Goal: Task Accomplishment & Management: Manage account settings

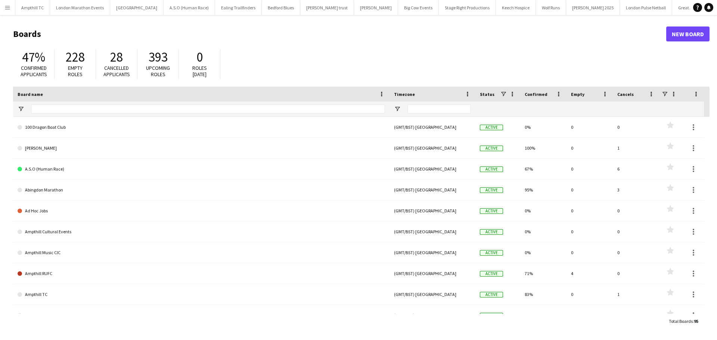
click at [8, 4] on button "Menu" at bounding box center [7, 7] width 15 height 15
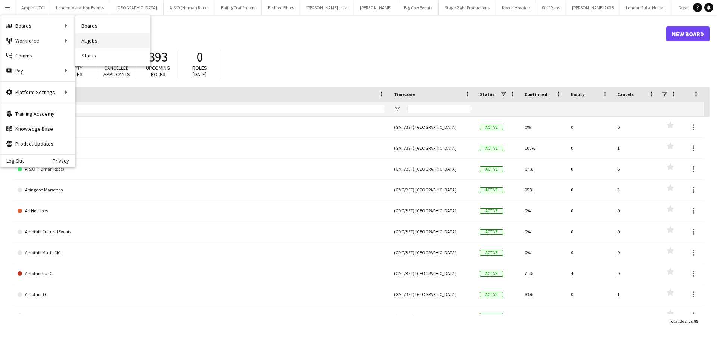
click at [93, 38] on link "All jobs" at bounding box center [112, 40] width 75 height 15
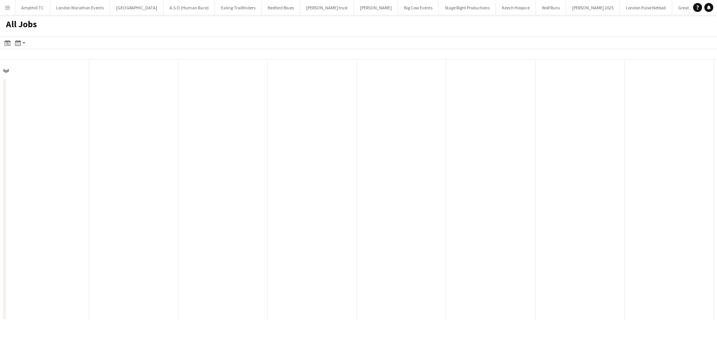
scroll to position [0, 178]
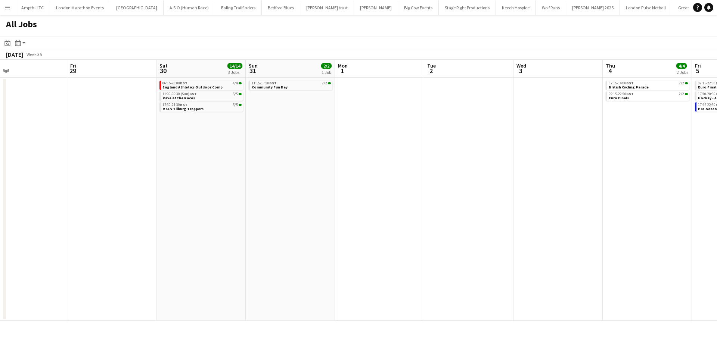
drag, startPoint x: 551, startPoint y: 137, endPoint x: 171, endPoint y: 147, distance: 380.2
click at [172, 147] on app-calendar-viewport "Sun 24 27/27 4 Jobs Mon 25 Tue 26 Wed 27 Thu 28 Fri 29 Sat 30 14/14 3 Jobs Sun …" at bounding box center [358, 190] width 717 height 261
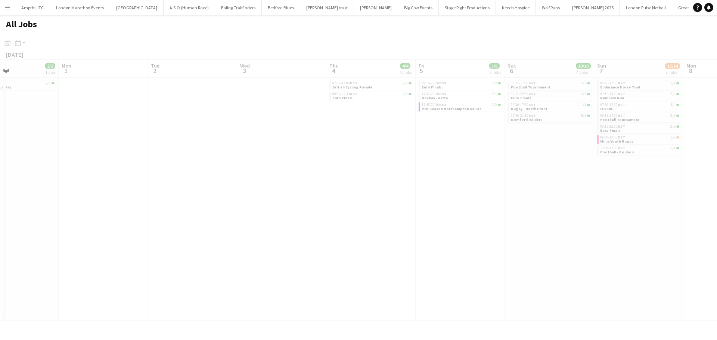
drag, startPoint x: 574, startPoint y: 138, endPoint x: 318, endPoint y: 141, distance: 256.1
click at [318, 141] on app-calendar-viewport "Thu 28 Fri 29 Sat 30 14/14 3 Jobs Sun 31 2/2 1 Job Mon 1 Tue 2 Wed 3 Thu 4 4/4 …" at bounding box center [358, 190] width 717 height 261
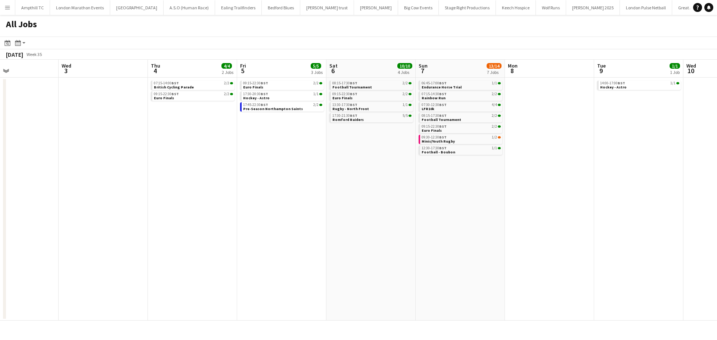
scroll to position [0, 299]
click at [454, 85] on span "Endurance Horse Trial" at bounding box center [440, 87] width 40 height 5
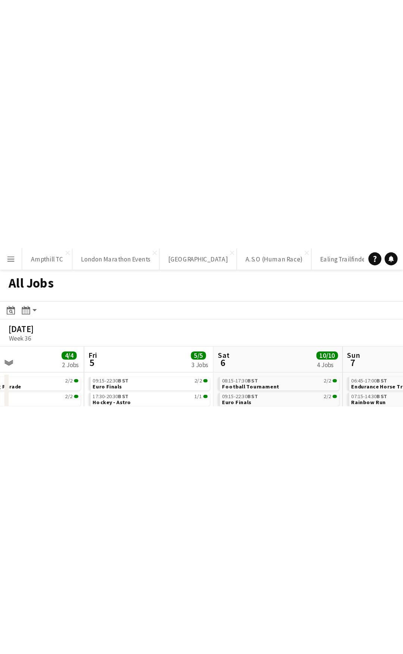
scroll to position [0, 299]
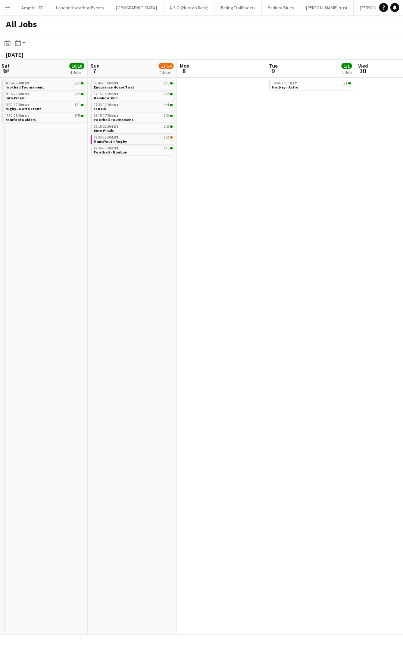
click at [127, 234] on app-all-jobs "All Jobs Date picker AUG 2025 AUG 2025 Monday M Tuesday T Wednesday W Thursday …" at bounding box center [201, 324] width 403 height 619
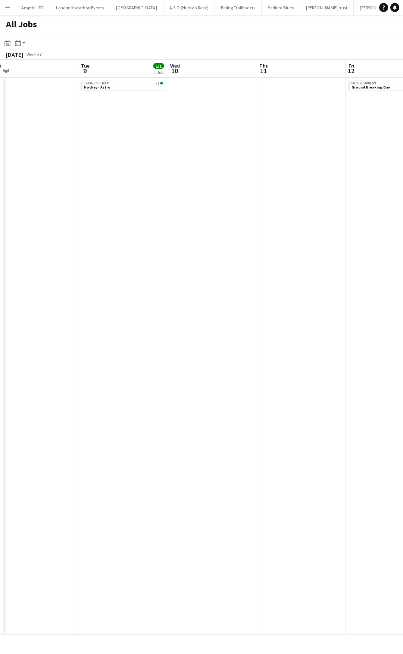
drag, startPoint x: 292, startPoint y: 243, endPoint x: 16, endPoint y: 245, distance: 275.9
click at [20, 245] on app-calendar-viewport "Sat 6 10/10 4 Jobs Sun 7 13/14 7 Jobs Mon 8 Tue 9 1/1 1 Job Wed 10 Thu 11 Fri 1…" at bounding box center [201, 347] width 403 height 575
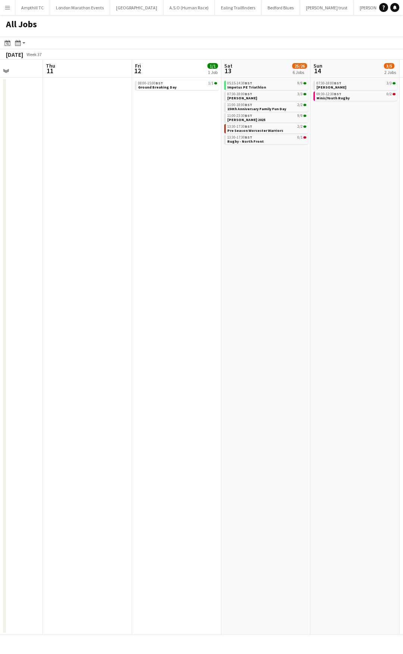
drag, startPoint x: 209, startPoint y: 249, endPoint x: -12, endPoint y: 234, distance: 221.5
click at [0, 234] on html "Menu Boards Boards Boards All jobs Status Workforce Workforce My Workforce Recr…" at bounding box center [201, 327] width 403 height 654
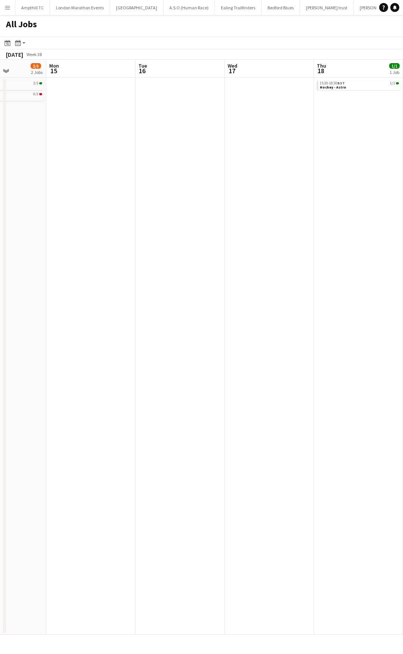
drag, startPoint x: 240, startPoint y: 221, endPoint x: -214, endPoint y: 221, distance: 453.9
click at [0, 221] on html "Menu Boards Boards Boards All jobs Status Workforce Workforce My Workforce Recr…" at bounding box center [201, 327] width 403 height 654
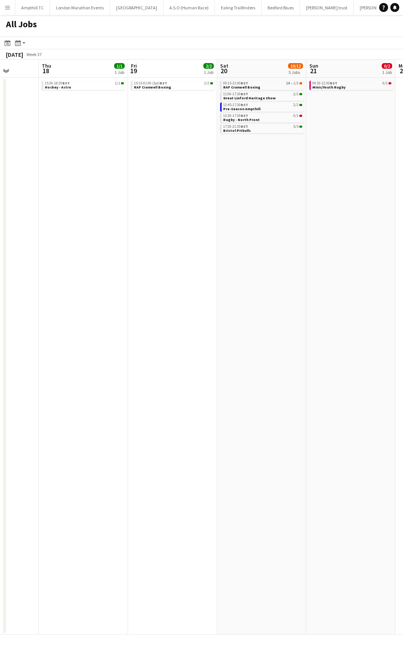
drag, startPoint x: 70, startPoint y: 214, endPoint x: -320, endPoint y: 214, distance: 389.3
click at [0, 214] on html "Menu Boards Boards Boards All jobs Status Workforce Workforce My Workforce Recr…" at bounding box center [201, 327] width 403 height 654
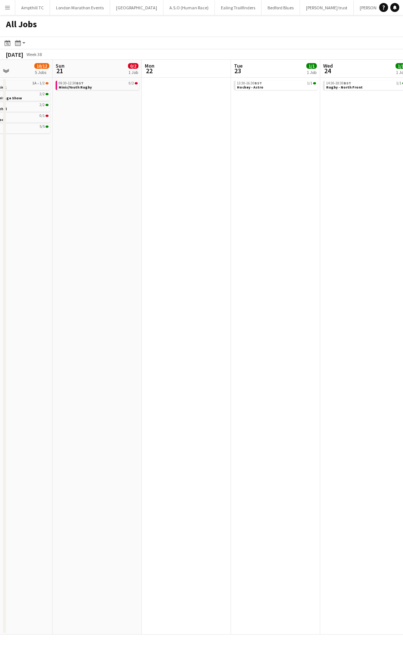
drag, startPoint x: 26, startPoint y: 200, endPoint x: -408, endPoint y: 199, distance: 434.1
click at [0, 199] on html "Menu Boards Boards Boards All jobs Status Workforce Workforce My Workforce Recr…" at bounding box center [201, 327] width 403 height 654
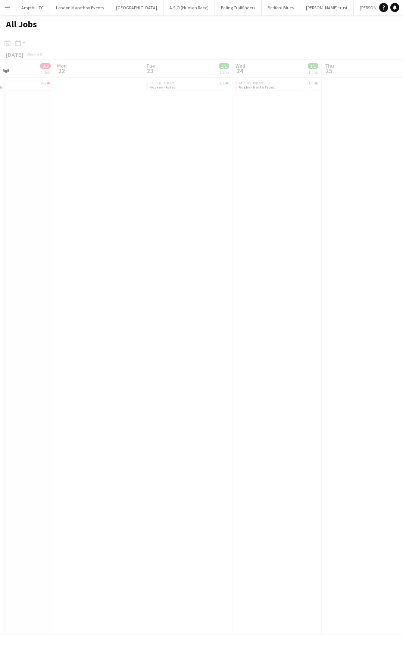
drag, startPoint x: -152, startPoint y: 199, endPoint x: -325, endPoint y: 200, distance: 173.2
drag, startPoint x: 198, startPoint y: 203, endPoint x: -105, endPoint y: 203, distance: 302.7
click at [0, 203] on html "Menu Boards Boards Boards All jobs Status Workforce Workforce My Workforce Recr…" at bounding box center [201, 327] width 403 height 654
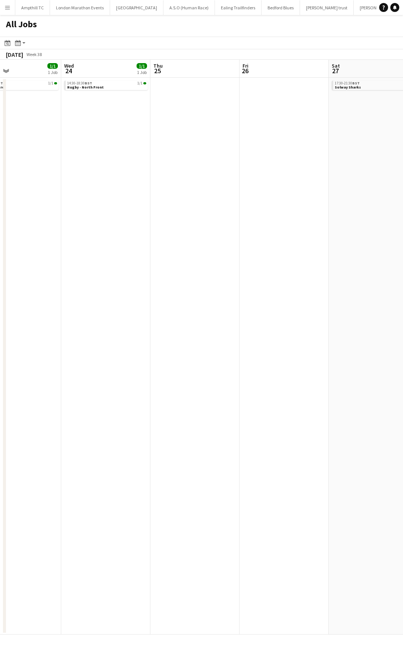
click at [25, 203] on app-all-jobs "All Jobs Date picker AUG 2025 AUG 2025 Monday M Tuesday T Wednesday W Thursday …" at bounding box center [201, 324] width 403 height 619
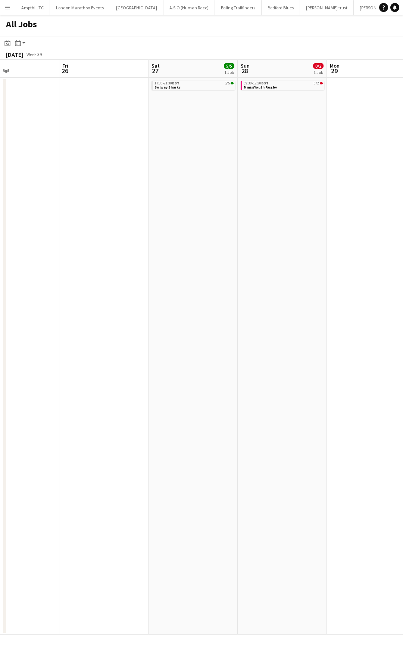
drag, startPoint x: 193, startPoint y: 199, endPoint x: 220, endPoint y: 175, distance: 36.2
click at [0, 187] on html "Menu Boards Boards Boards All jobs Status Workforce Workforce My Workforce Recr…" at bounding box center [201, 327] width 403 height 654
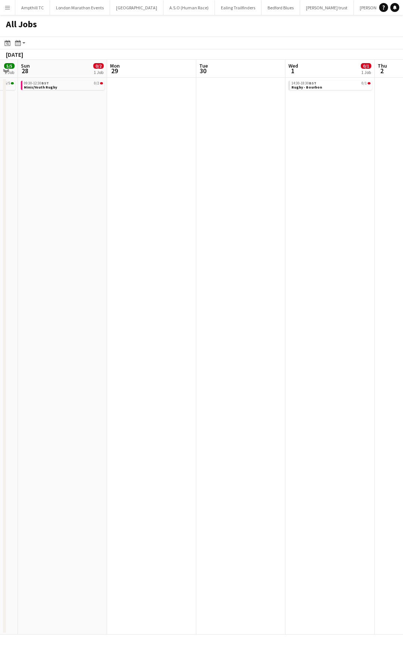
drag, startPoint x: 305, startPoint y: 182, endPoint x: 31, endPoint y: 172, distance: 273.8
click at [17, 181] on app-calendar-viewport "Thu 25 Fri 26 Sat 27 5/5 1 Job Sun 28 0/2 1 Job Mon 29 Tue 30 Wed 1 0/1 1 Job T…" at bounding box center [201, 347] width 403 height 575
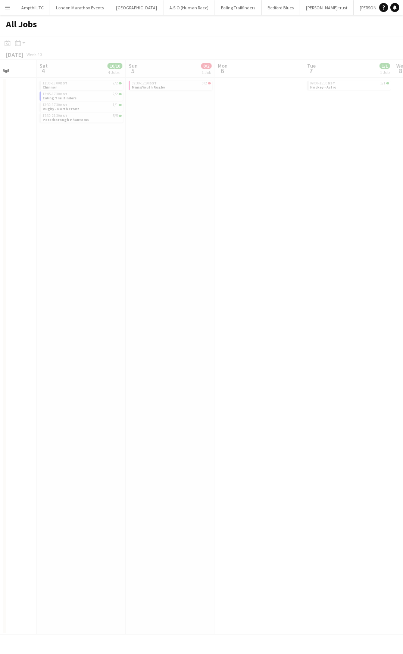
drag, startPoint x: 184, startPoint y: 171, endPoint x: 86, endPoint y: 165, distance: 98.7
click at [17, 171] on app-calendar-viewport "Wed 1 0/1 1 Job Thu 2 Fri 3 Sat 4 10/10 4 Jobs Sun 5 0/2 1 Job Mon 6 Tue 7 1/1 …" at bounding box center [201, 347] width 403 height 575
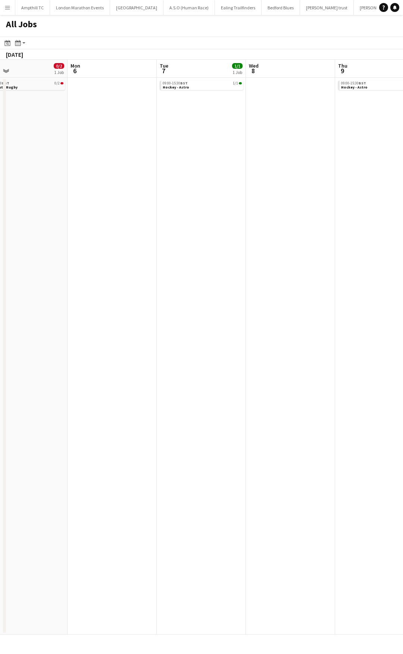
click at [16, 168] on app-all-jobs "All Jobs Date picker AUG 2025 AUG 2025 Monday M Tuesday T Wednesday W Thursday …" at bounding box center [201, 324] width 403 height 619
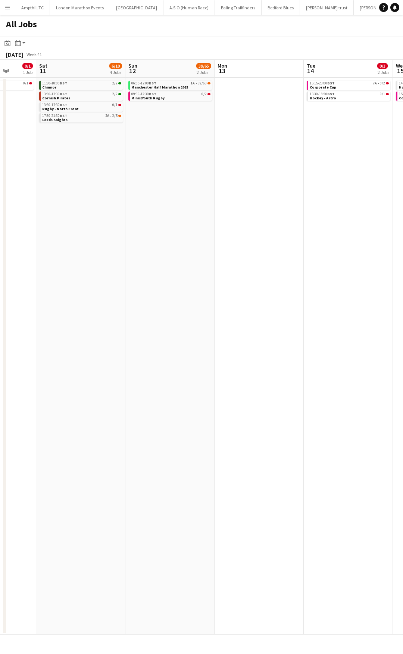
drag, startPoint x: 270, startPoint y: 165, endPoint x: 38, endPoint y: 179, distance: 232.6
click at [38, 179] on app-calendar-viewport "Tue 7 1/1 1 Job Wed 8 Thu 9 0/1 1 Job Fri 10 0/1 1 Job Sat 11 6/10 4 Jobs Sun 1…" at bounding box center [201, 347] width 403 height 575
click at [52, 199] on app-all-jobs "All Jobs Date picker AUG 2025 AUG 2025 Monday M Tuesday T Wednesday W Thursday …" at bounding box center [201, 324] width 403 height 619
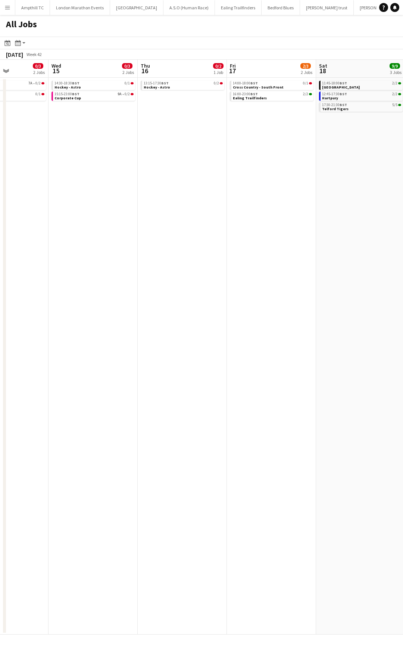
drag, startPoint x: 77, startPoint y: 218, endPoint x: 202, endPoint y: 191, distance: 127.8
click at [40, 217] on app-calendar-viewport "Sat 11 6/10 4 Jobs Sun 12 39/65 2 Jobs Mon 13 Tue 14 0/3 2 Jobs Wed 15 0/3 2 Jo…" at bounding box center [201, 347] width 403 height 575
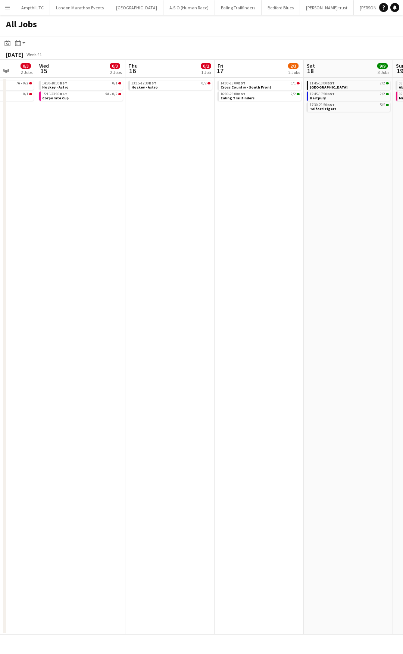
click at [29, 209] on app-all-jobs "All Jobs Date picker AUG 2025 AUG 2025 Monday M Tuesday T Wednesday W Thursday …" at bounding box center [201, 324] width 403 height 619
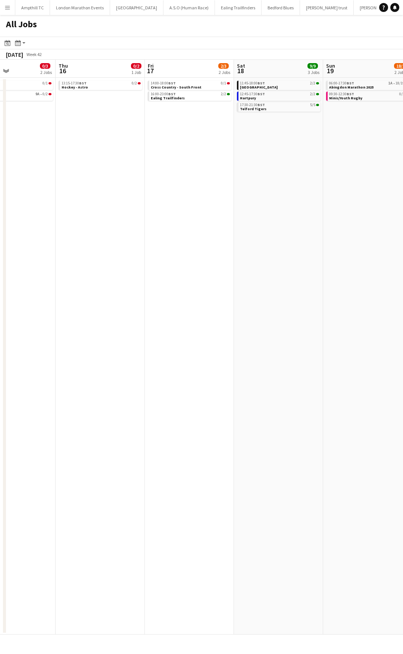
scroll to position [0, 334]
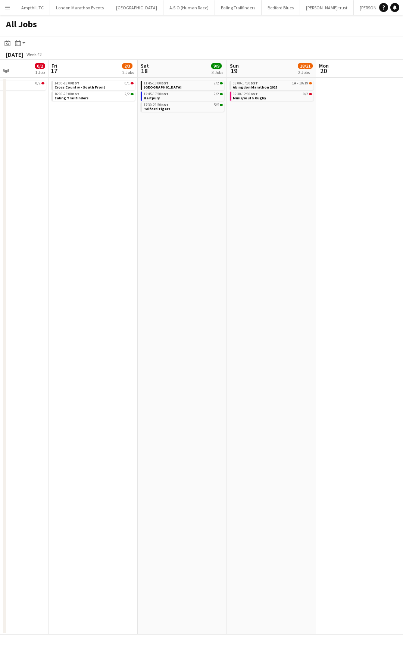
drag, startPoint x: 242, startPoint y: 214, endPoint x: 145, endPoint y: 216, distance: 97.5
click at [149, 218] on app-calendar-viewport "Mon 13 Tue 14 0/3 2 Jobs Wed 15 0/3 2 Jobs Thu 16 0/2 1 Job Fri 17 2/3 2 Jobs S…" at bounding box center [201, 347] width 403 height 575
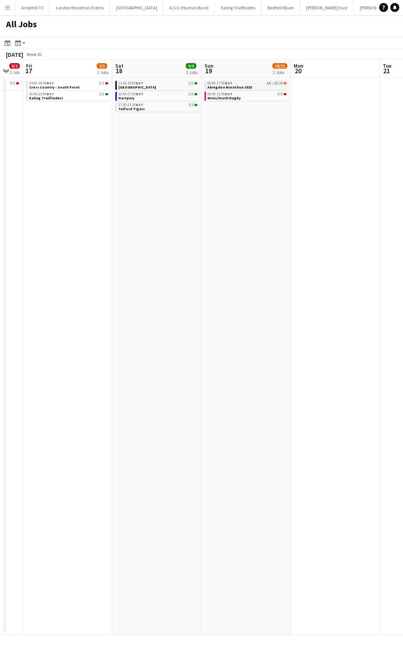
click at [243, 84] on div "06:00-17:30 BST 1A • 18/19" at bounding box center [247, 83] width 79 height 4
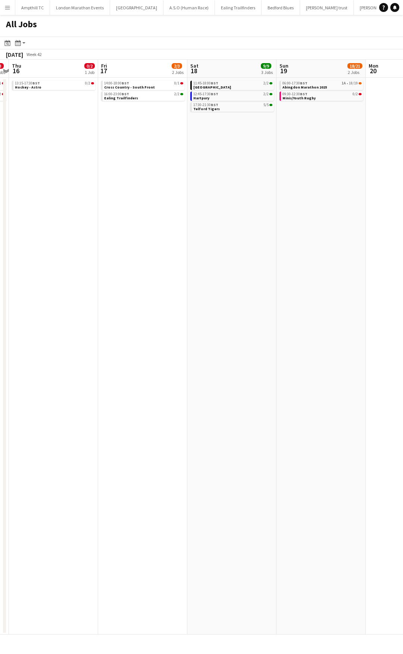
scroll to position [0, 258]
drag, startPoint x: 104, startPoint y: 155, endPoint x: 180, endPoint y: 155, distance: 75.8
click at [180, 155] on app-calendar-viewport "Mon 13 Tue 14 0/3 2 Jobs Wed 15 0/3 2 Jobs Thu 16 0/2 1 Job Fri 17 2/3 2 Jobs S…" at bounding box center [201, 347] width 403 height 575
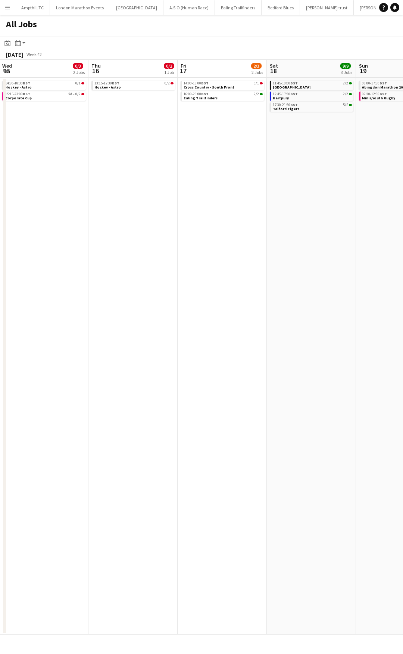
drag, startPoint x: 84, startPoint y: 166, endPoint x: 343, endPoint y: 169, distance: 259.8
click at [341, 168] on app-calendar-viewport "Mon 13 Tue 14 0/3 2 Jobs Wed 15 0/3 2 Jobs Thu 16 0/2 1 Job Fri 17 2/3 2 Jobs S…" at bounding box center [201, 347] width 403 height 575
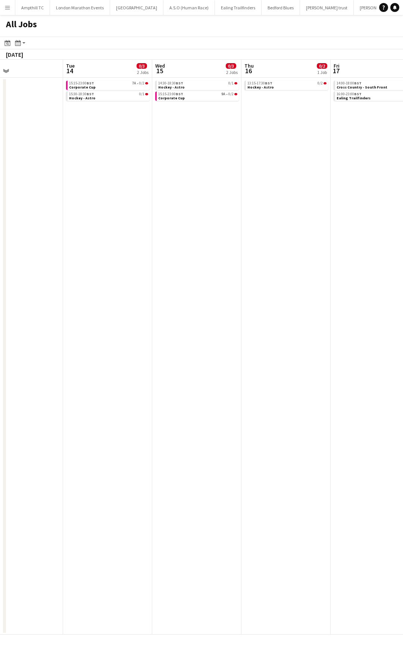
drag, startPoint x: 95, startPoint y: 173, endPoint x: 323, endPoint y: 176, distance: 227.7
click at [316, 176] on app-calendar-viewport "Sat 11 6/10 4 Jobs Sun 12 39/65 2 Jobs Mon 13 Tue 14 0/3 2 Jobs Wed 15 0/3 2 Jo…" at bounding box center [201, 347] width 403 height 575
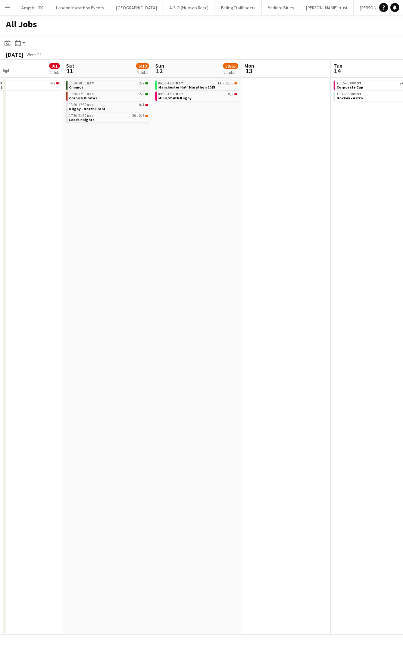
scroll to position [0, 226]
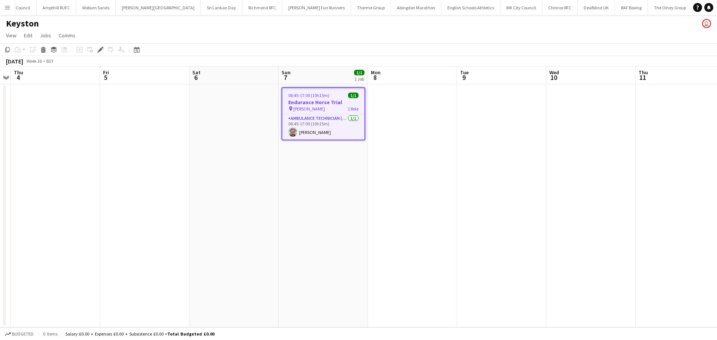
scroll to position [0, 922]
click at [97, 49] on div "Edit" at bounding box center [100, 49] width 9 height 9
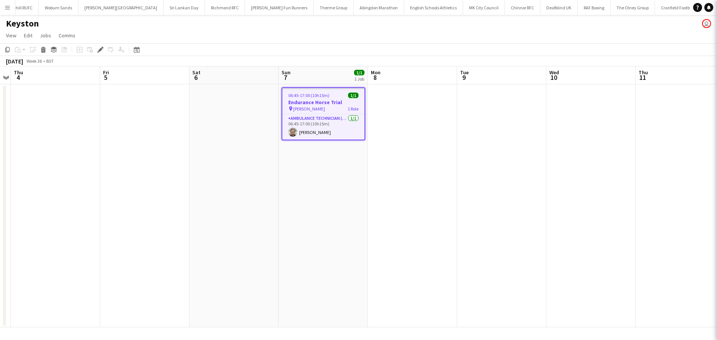
type input "**********"
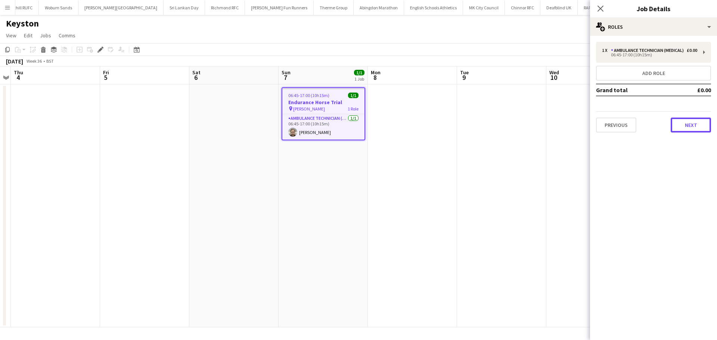
click at [672, 129] on button "Next" at bounding box center [690, 125] width 40 height 15
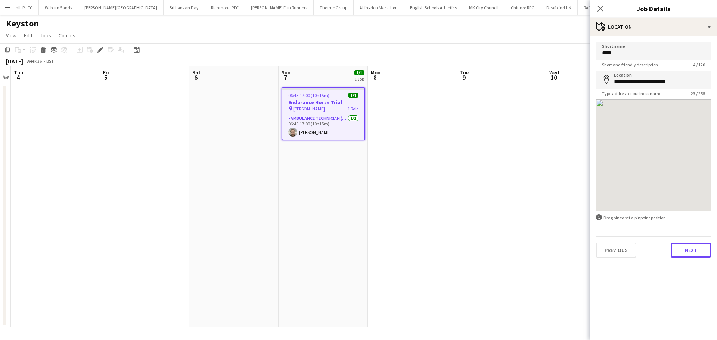
drag, startPoint x: 695, startPoint y: 250, endPoint x: 715, endPoint y: 282, distance: 38.1
click at [695, 250] on button "Next" at bounding box center [690, 250] width 40 height 15
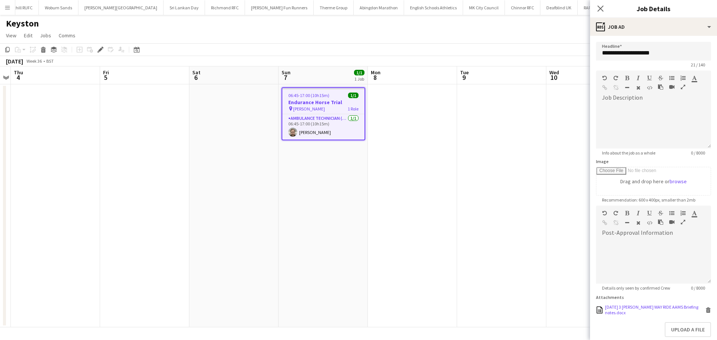
click at [679, 312] on div "07.09.2025 3 SHIRES WAY RIDE AAMS Briefing notes.docx" at bounding box center [654, 309] width 99 height 11
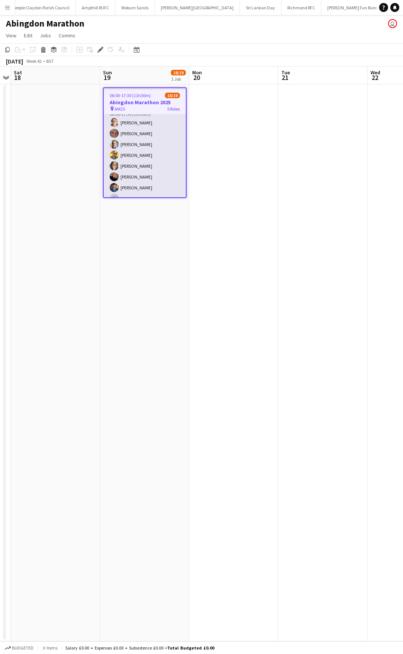
scroll to position [46, 0]
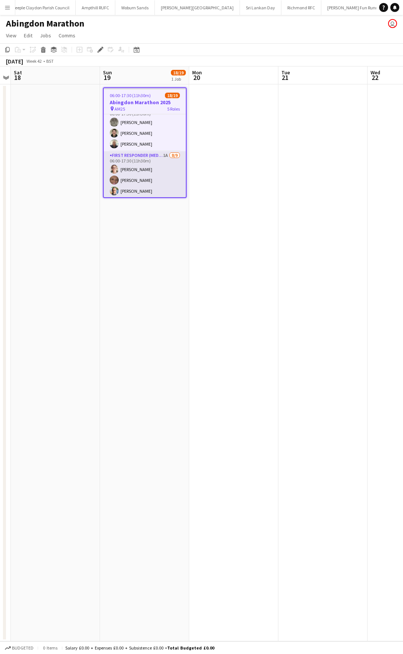
drag, startPoint x: 143, startPoint y: 158, endPoint x: 162, endPoint y: 157, distance: 18.3
click at [143, 158] on app-card-role "First Responder (Medical) 1A 8/9 06:00-17:30 (11h30m) Sarah Rose Charlotte Barr…" at bounding box center [145, 207] width 82 height 112
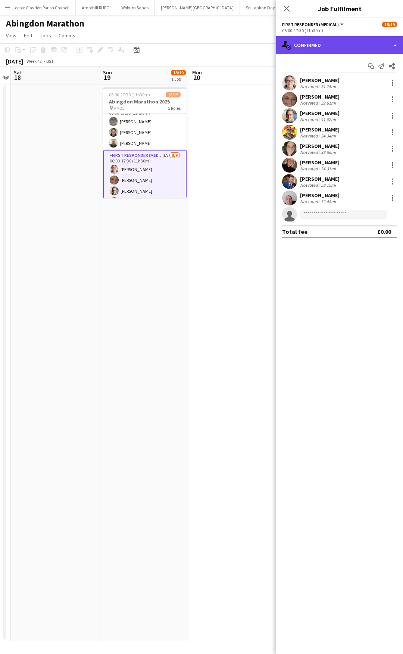
drag, startPoint x: 388, startPoint y: 45, endPoint x: 387, endPoint y: 50, distance: 4.9
click at [388, 46] on div "single-neutral-actions-check-2 Confirmed" at bounding box center [339, 45] width 127 height 18
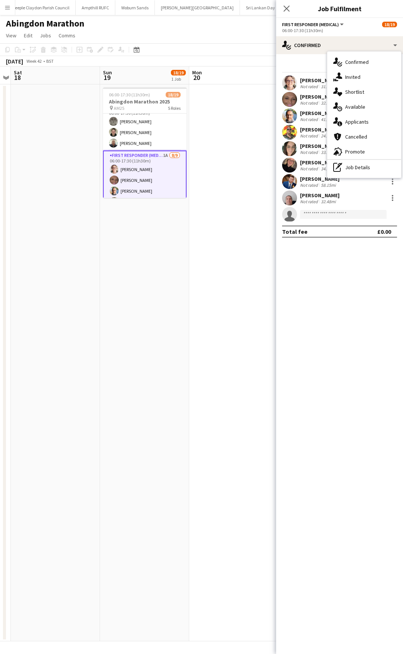
click at [375, 116] on div "single-neutral-actions-information Applicants" at bounding box center [364, 121] width 74 height 15
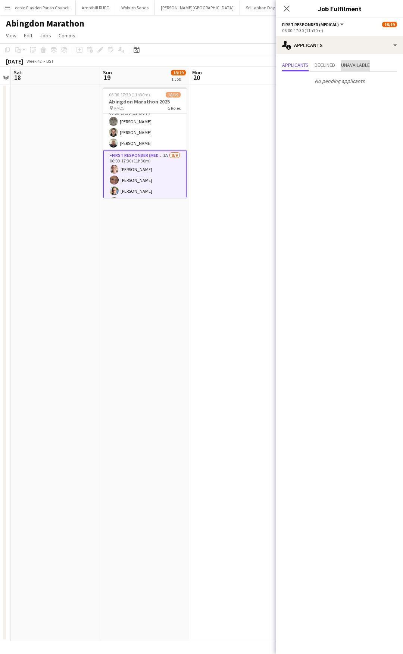
click at [361, 69] on span "Unavailable" at bounding box center [355, 65] width 29 height 11
click at [288, 11] on icon "Close pop-in" at bounding box center [286, 8] width 7 height 7
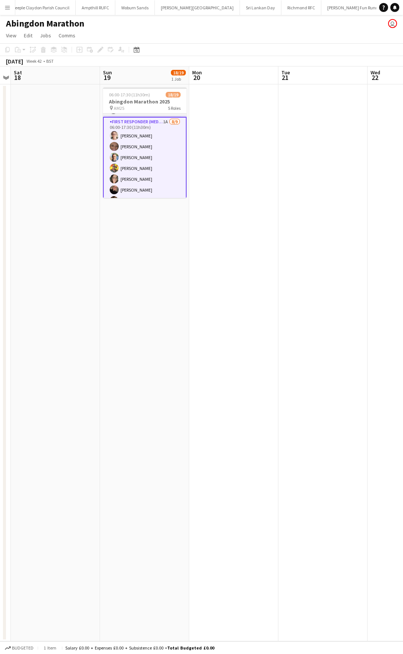
scroll to position [84, 0]
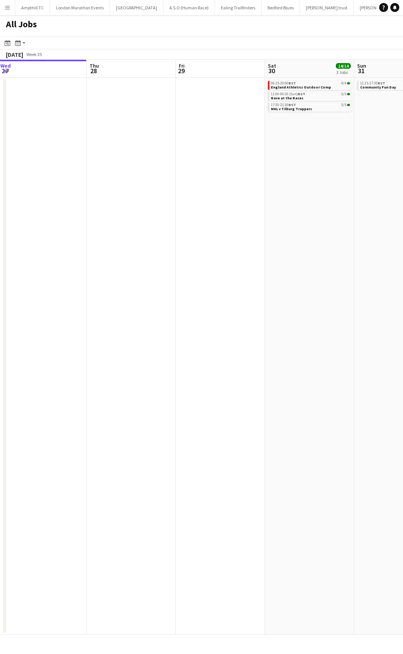
drag, startPoint x: 298, startPoint y: 236, endPoint x: 42, endPoint y: 232, distance: 256.1
click at [53, 232] on app-calendar-viewport "Sun 24 27/27 4 Jobs Mon 25 Tue 26 Wed 27 Thu 28 Fri 29 Sat 30 14/14 3 Jobs Sun …" at bounding box center [201, 347] width 403 height 575
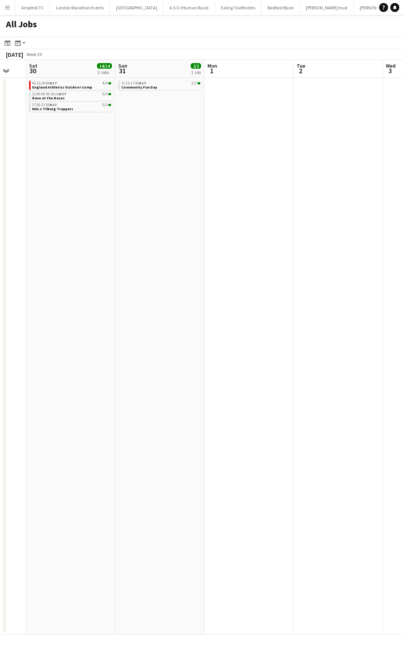
drag, startPoint x: 173, startPoint y: 230, endPoint x: -44, endPoint y: 210, distance: 217.8
click at [0, 210] on html "Menu Boards Boards Boards All jobs Status Workforce Workforce My Workforce Recr…" at bounding box center [201, 327] width 403 height 654
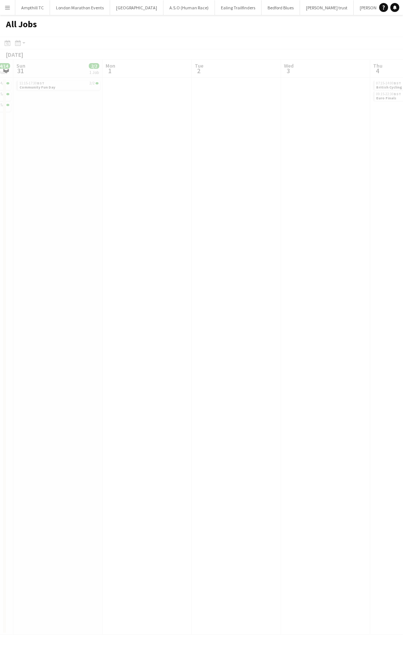
drag, startPoint x: 215, startPoint y: 220, endPoint x: -52, endPoint y: 220, distance: 266.9
click at [0, 220] on html "Menu Boards Boards Boards All jobs Status Workforce Workforce My Workforce Recr…" at bounding box center [201, 327] width 403 height 654
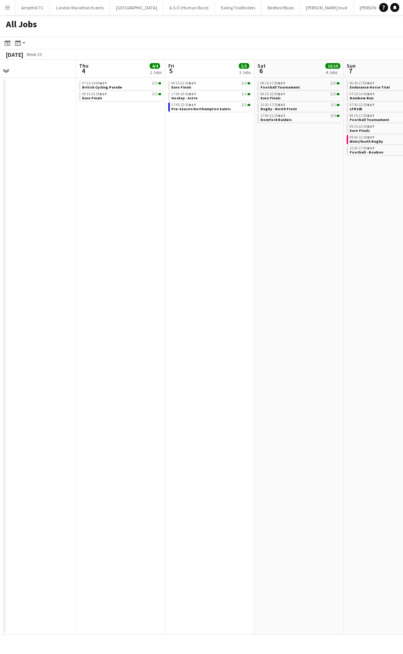
drag, startPoint x: 136, startPoint y: 214, endPoint x: -120, endPoint y: 214, distance: 256.1
click at [0, 214] on html "Menu Boards Boards Boards All jobs Status Workforce Workforce My Workforce Recr…" at bounding box center [201, 327] width 403 height 654
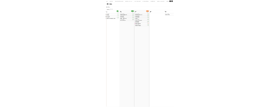
scroll to position [0, 194]
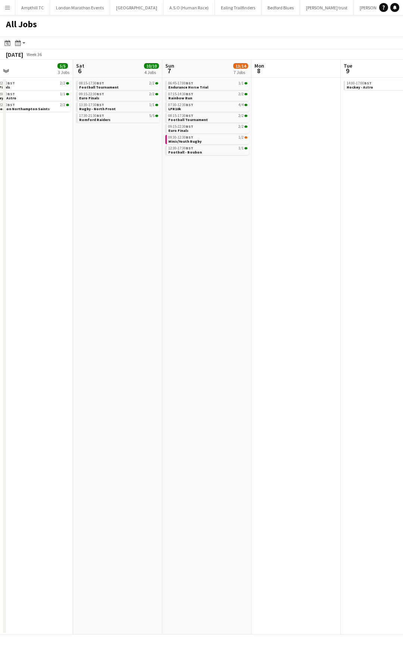
drag, startPoint x: 221, startPoint y: 200, endPoint x: 39, endPoint y: 200, distance: 181.4
click at [39, 200] on app-calendar-viewport "Wed 3 Thu 4 4/4 2 Jobs Fri 5 5/5 3 Jobs Sat 6 10/10 4 Jobs Sun 7 13/14 7 Jobs M…" at bounding box center [201, 347] width 403 height 575
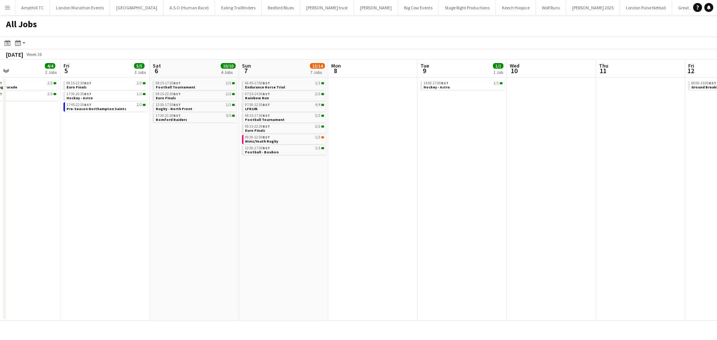
drag, startPoint x: 447, startPoint y: 121, endPoint x: 557, endPoint y: 159, distance: 116.3
click at [403, 159] on app-calendar-viewport "Tue 2 Wed 3 Thu 4 4/4 2 Jobs Fri 5 5/5 3 Jobs Sat 6 10/10 4 Jobs Sun 7 13/14 7 …" at bounding box center [358, 190] width 717 height 261
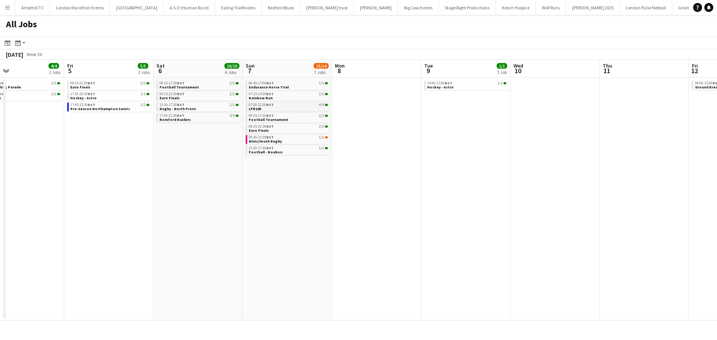
click at [289, 108] on link "07:30-12:30 BST 4/4 LFR10k" at bounding box center [288, 106] width 79 height 9
drag, startPoint x: 470, startPoint y: 156, endPoint x: 348, endPoint y: 158, distance: 122.1
click at [360, 157] on app-calendar-viewport "Tue 2 Wed 3 Thu 4 4/4 2 Jobs Fri 5 5/5 3 Jobs Sat 6 10/10 4 Jobs Sun 7 13/14 7 …" at bounding box center [358, 190] width 717 height 261
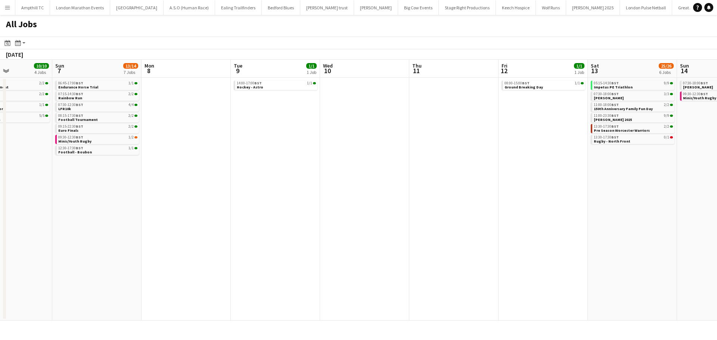
click at [349, 159] on app-calendar-viewport "Thu 4 4/4 2 Jobs Fri 5 5/5 3 Jobs Sat 6 10/10 4 Jobs Sun 7 13/14 7 Jobs Mon 8 T…" at bounding box center [358, 190] width 717 height 261
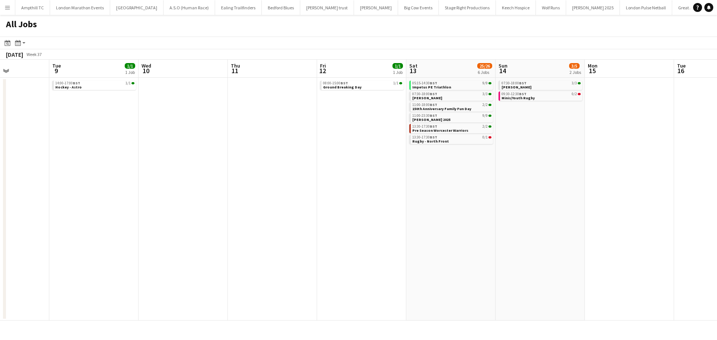
click at [403, 156] on app-calendar-viewport "Sat 6 10/10 4 Jobs Sun 7 13/14 7 Jobs Mon 8 Tue 9 1/1 1 Job Wed 10 Thu 11 Fri 1…" at bounding box center [358, 190] width 717 height 261
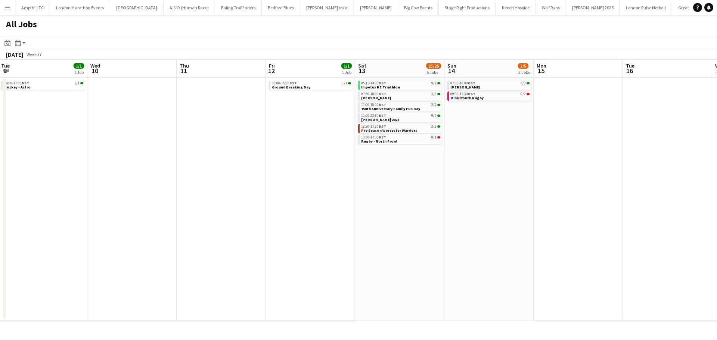
drag, startPoint x: 408, startPoint y: 162, endPoint x: 376, endPoint y: 164, distance: 31.8
click at [376, 164] on app-calendar-viewport "Sat 6 10/10 4 Jobs Sun 7 13/14 7 Jobs Mon 8 Tue 9 1/1 1 Job Wed 10 Thu 11 Fri 1…" at bounding box center [358, 190] width 717 height 261
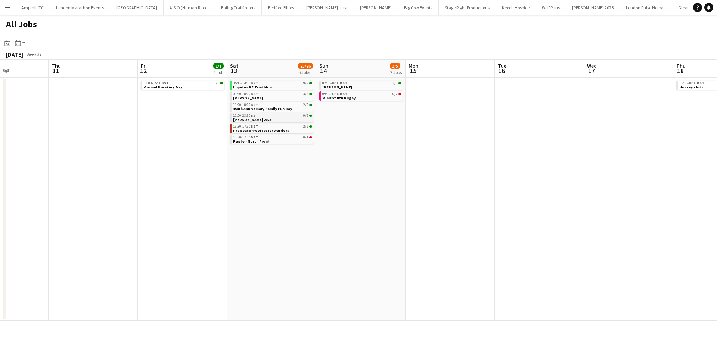
click at [271, 116] on div "11:00-23:30 BST 9/9" at bounding box center [272, 116] width 79 height 4
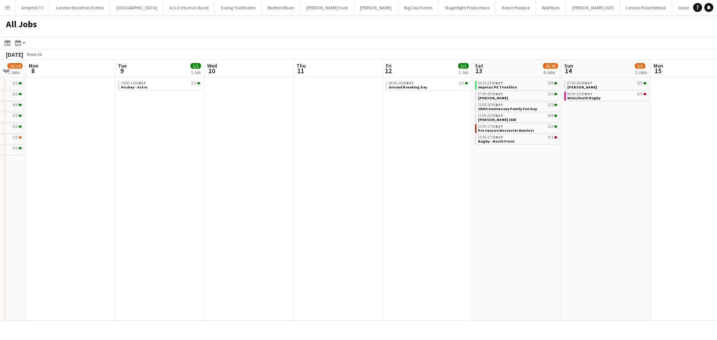
drag, startPoint x: 252, startPoint y: 170, endPoint x: 413, endPoint y: 174, distance: 160.9
click at [403, 171] on app-calendar-viewport "Sat 6 10/10 4 Jobs Sun 7 13/14 7 Jobs Mon 8 Tue 9 1/1 1 Job Wed 10 Thu 11 Fri 1…" at bounding box center [358, 190] width 717 height 261
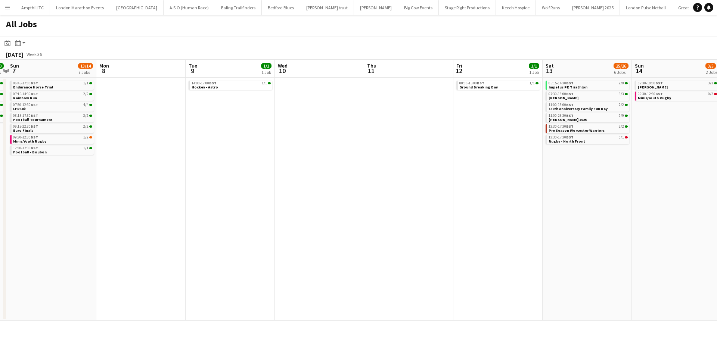
drag, startPoint x: 367, startPoint y: 166, endPoint x: 357, endPoint y: 171, distance: 10.2
click at [403, 164] on app-calendar-viewport "Fri 5 5/5 3 Jobs Sat 6 10/10 4 Jobs Sun 7 13/14 7 Jobs Mon 8 Tue 9 1/1 1 Job We…" at bounding box center [358, 190] width 717 height 261
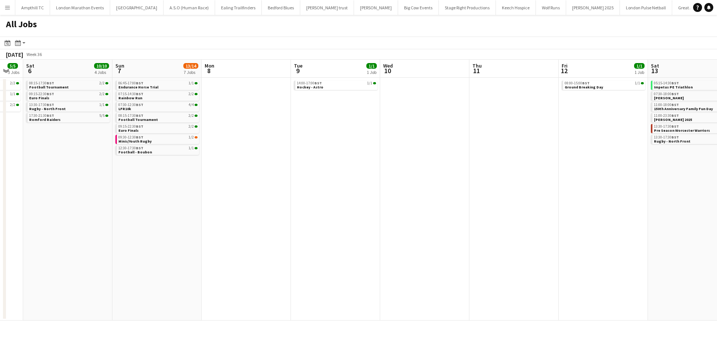
drag, startPoint x: 447, startPoint y: 166, endPoint x: 414, endPoint y: 167, distance: 33.6
click at [403, 164] on app-calendar-viewport "Thu 4 4/4 2 Jobs Fri 5 5/5 3 Jobs Sat 6 10/10 4 Jobs Sun 7 13/14 7 Jobs Mon 8 T…" at bounding box center [358, 190] width 717 height 261
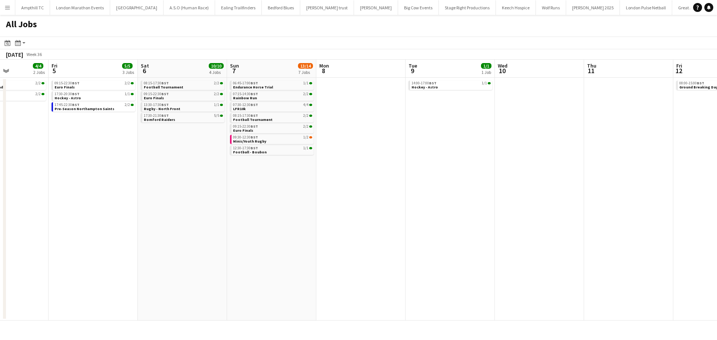
click at [299, 177] on app-calendar-viewport "Tue 2 Wed 3 Thu 4 4/4 2 Jobs Fri 5 5/5 3 Jobs Sat 6 10/10 4 Jobs Sun 7 13/14 7 …" at bounding box center [358, 190] width 717 height 261
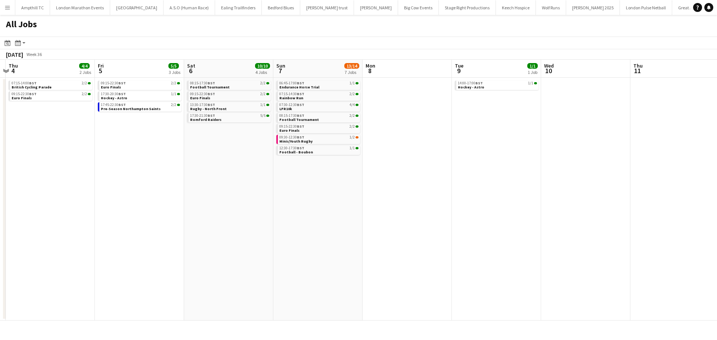
click at [258, 154] on app-calendar-viewport "Tue 2 Wed 3 Thu 4 4/4 2 Jobs Fri 5 5/5 3 Jobs Sat 6 10/10 4 Jobs Sun 7 13/14 7 …" at bounding box center [358, 190] width 717 height 261
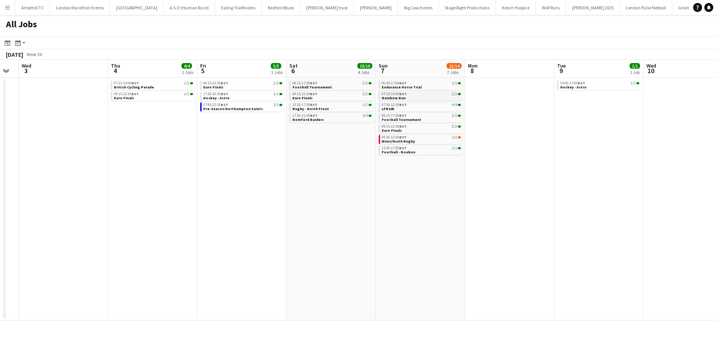
click at [403, 93] on div "07:15-14:30 BST 2/2" at bounding box center [421, 94] width 79 height 4
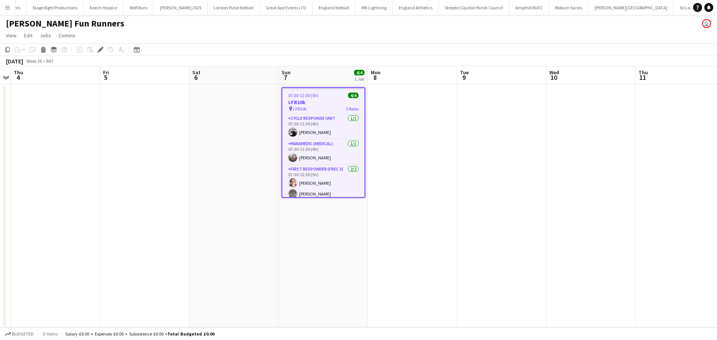
scroll to position [0, 444]
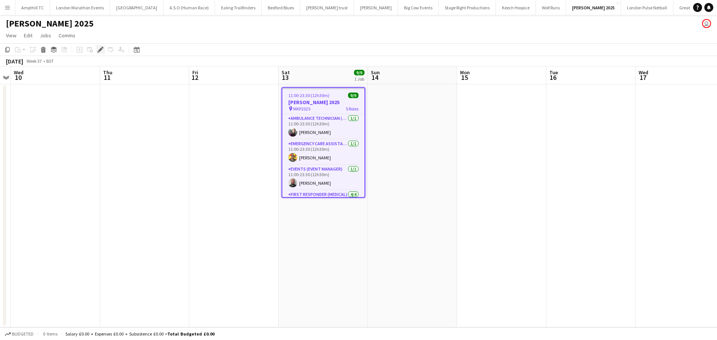
click at [99, 51] on icon at bounding box center [100, 50] width 4 height 4
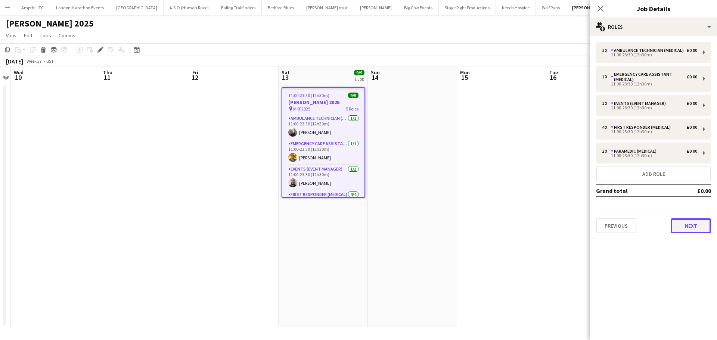
click at [688, 233] on button "Next" at bounding box center [690, 225] width 40 height 15
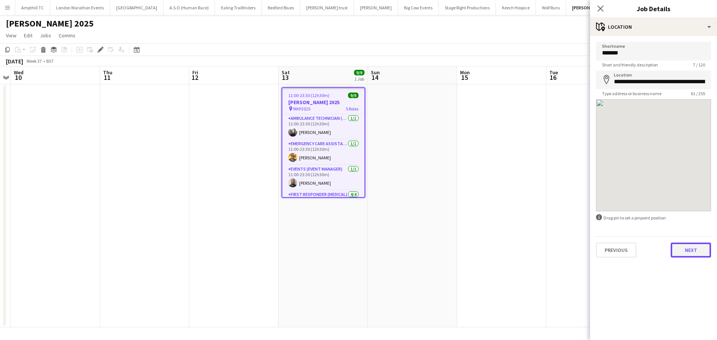
click at [689, 255] on button "Next" at bounding box center [690, 250] width 40 height 15
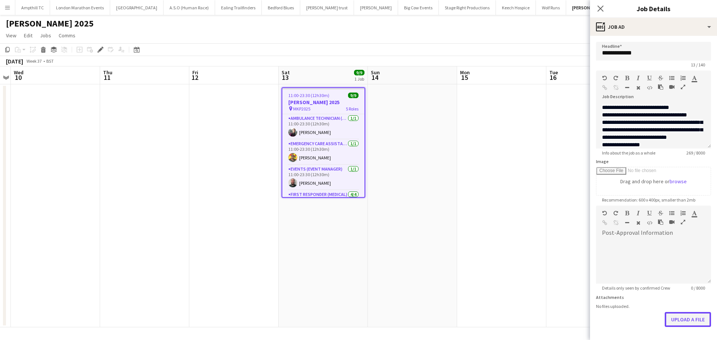
click at [681, 322] on button "Upload a file" at bounding box center [687, 319] width 46 height 15
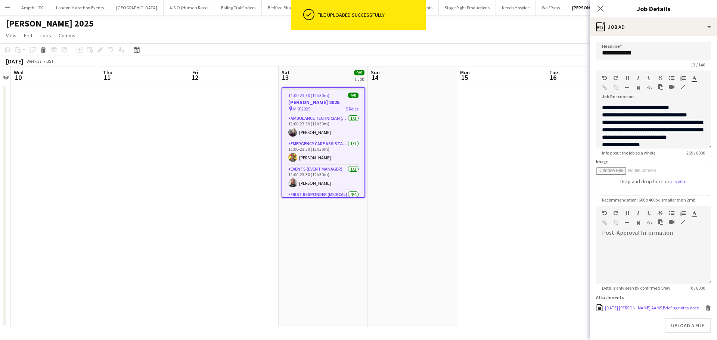
click at [668, 310] on div "[DATE] [PERSON_NAME] AAMS Briefing notes.docx" at bounding box center [652, 308] width 94 height 6
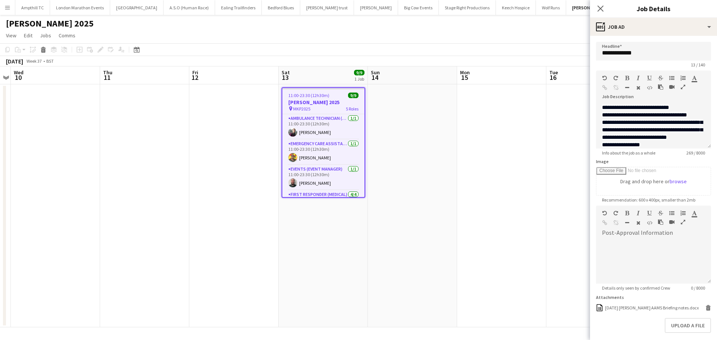
drag, startPoint x: 602, startPoint y: 11, endPoint x: 608, endPoint y: 18, distance: 8.2
click at [602, 10] on icon at bounding box center [600, 9] width 6 height 6
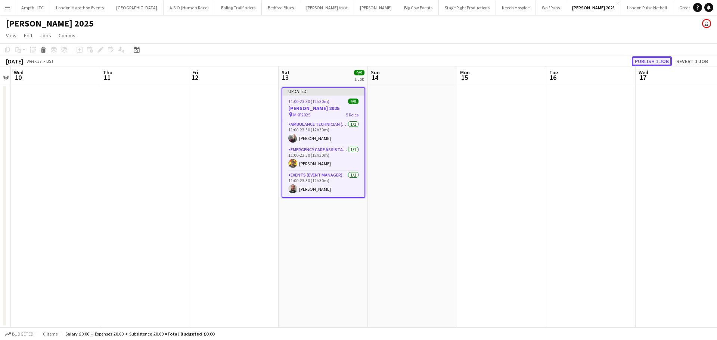
click at [644, 60] on button "Publish 1 job" at bounding box center [652, 61] width 40 height 10
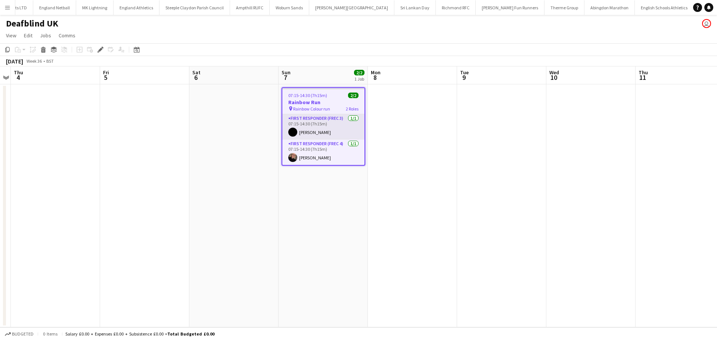
scroll to position [0, 704]
